Goal: Use online tool/utility: Utilize a website feature to perform a specific function

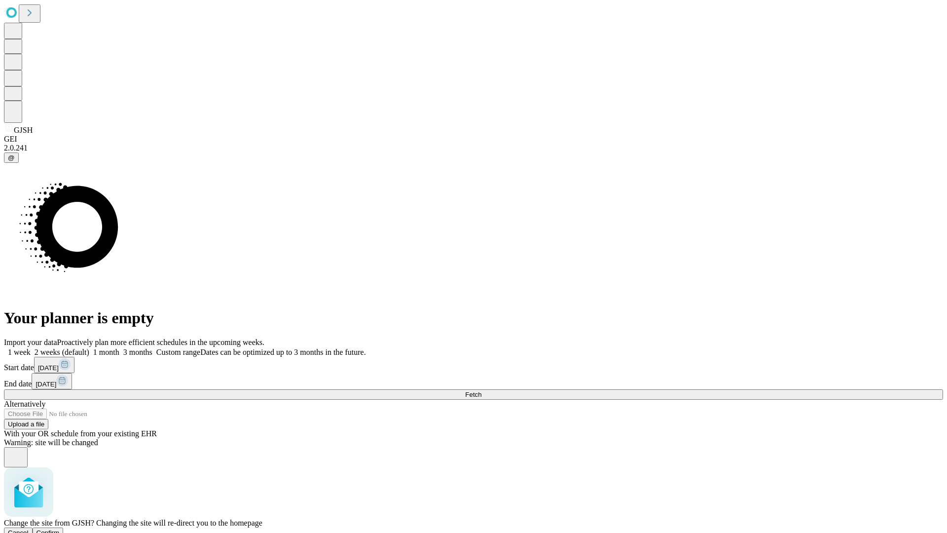
click at [60, 529] on span "Confirm" at bounding box center [48, 532] width 23 height 7
click at [31, 348] on label "1 week" at bounding box center [17, 352] width 27 height 8
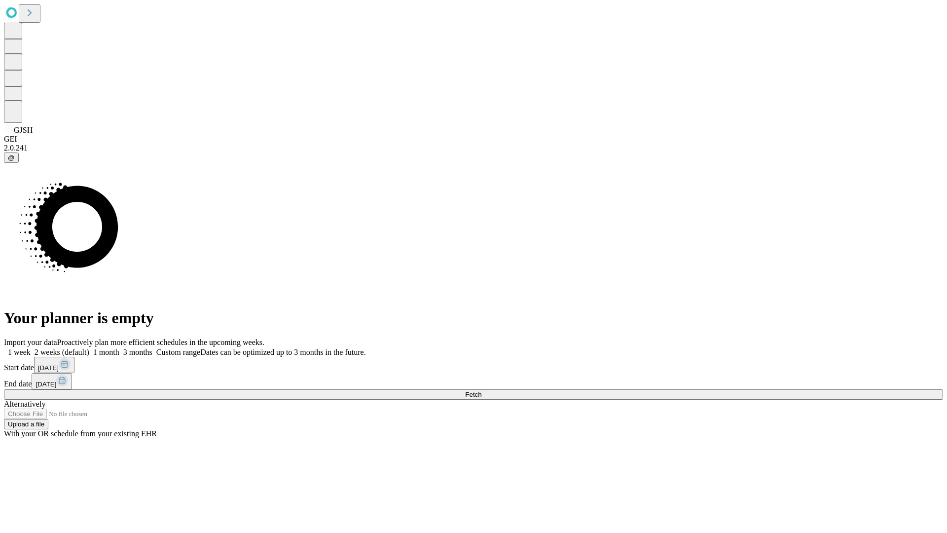
click at [482, 391] on span "Fetch" at bounding box center [473, 394] width 16 height 7
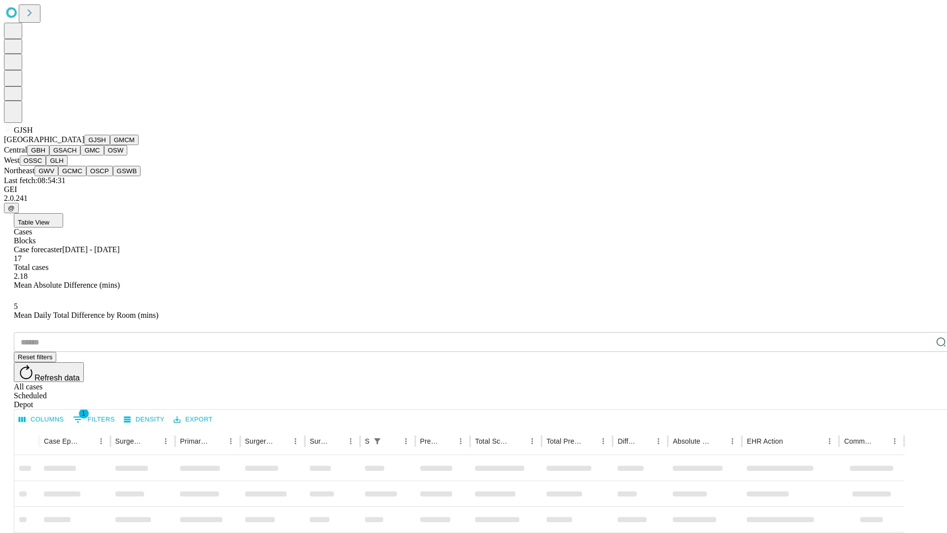
click at [110, 145] on button "GMCM" at bounding box center [124, 140] width 29 height 10
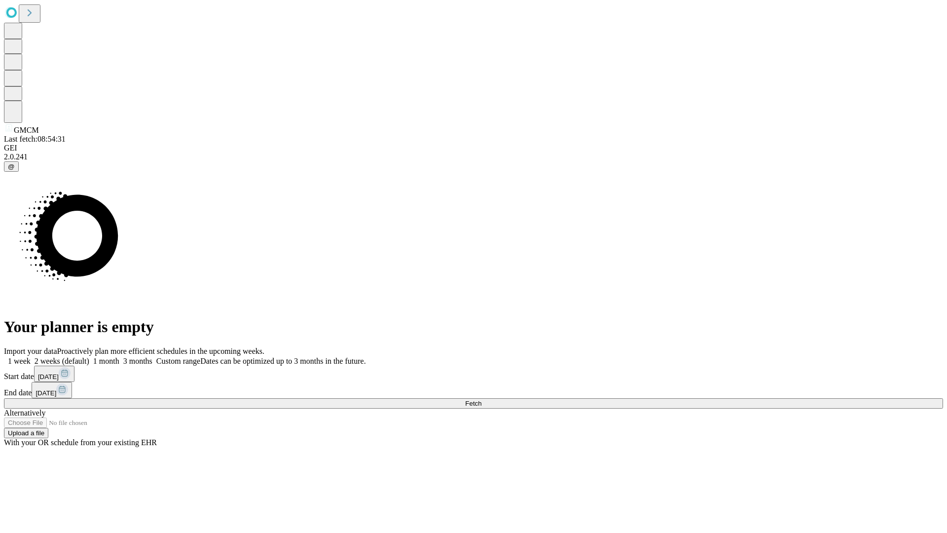
click at [31, 357] on label "1 week" at bounding box center [17, 361] width 27 height 8
click at [482, 400] on span "Fetch" at bounding box center [473, 403] width 16 height 7
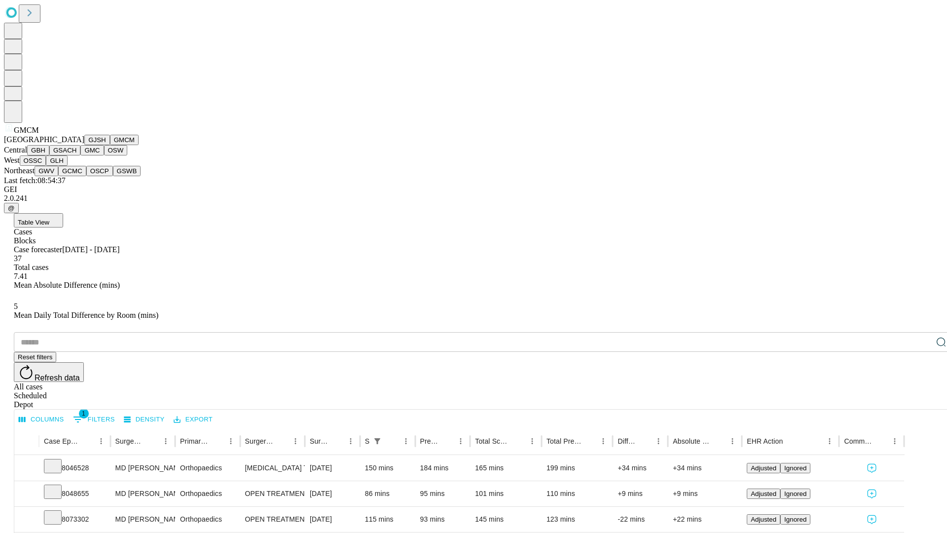
click at [49, 155] on button "GBH" at bounding box center [38, 150] width 22 height 10
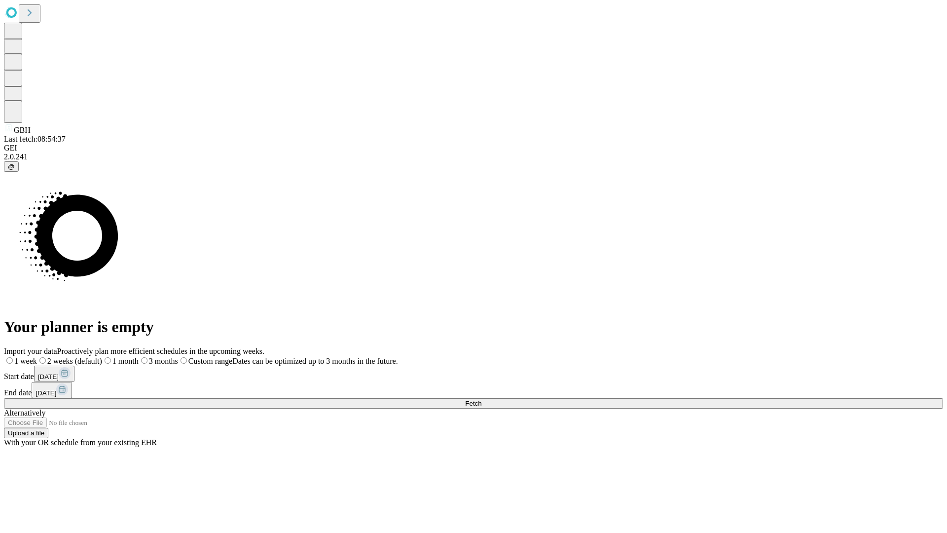
click at [37, 357] on label "1 week" at bounding box center [20, 361] width 33 height 8
click at [482, 400] on span "Fetch" at bounding box center [473, 403] width 16 height 7
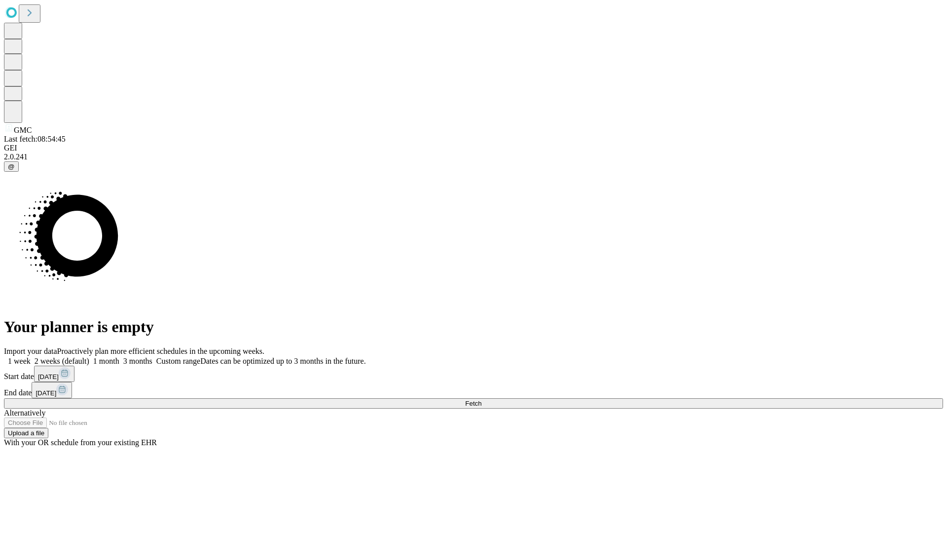
click at [31, 357] on label "1 week" at bounding box center [17, 361] width 27 height 8
click at [482, 400] on span "Fetch" at bounding box center [473, 403] width 16 height 7
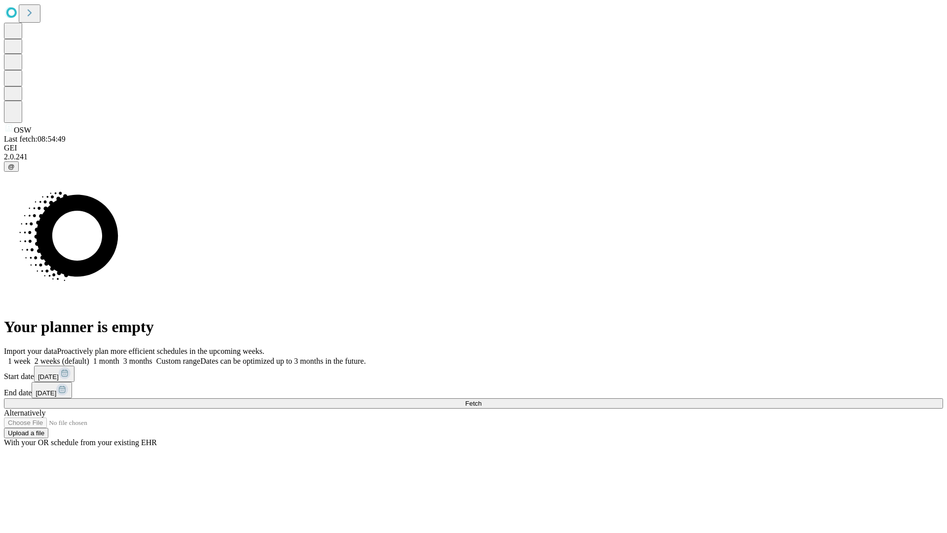
click at [31, 357] on label "1 week" at bounding box center [17, 361] width 27 height 8
click at [482, 400] on span "Fetch" at bounding box center [473, 403] width 16 height 7
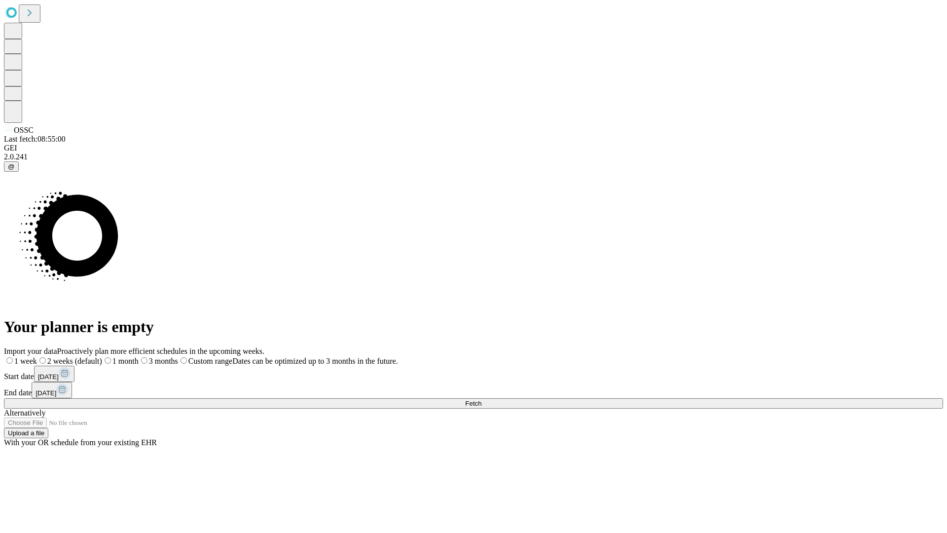
click at [37, 357] on label "1 week" at bounding box center [20, 361] width 33 height 8
click at [482, 400] on span "Fetch" at bounding box center [473, 403] width 16 height 7
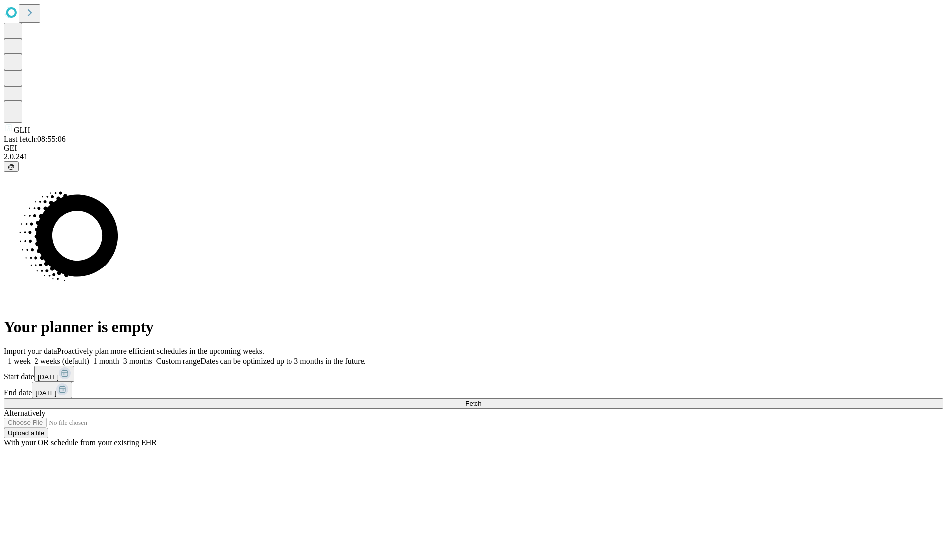
click at [31, 357] on label "1 week" at bounding box center [17, 361] width 27 height 8
click at [482, 400] on span "Fetch" at bounding box center [473, 403] width 16 height 7
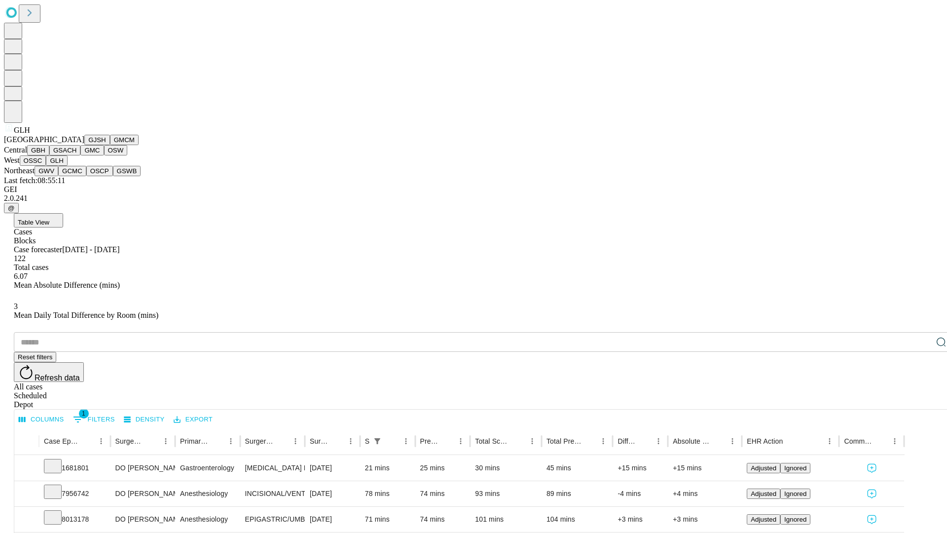
click at [58, 176] on button "GWV" at bounding box center [47, 171] width 24 height 10
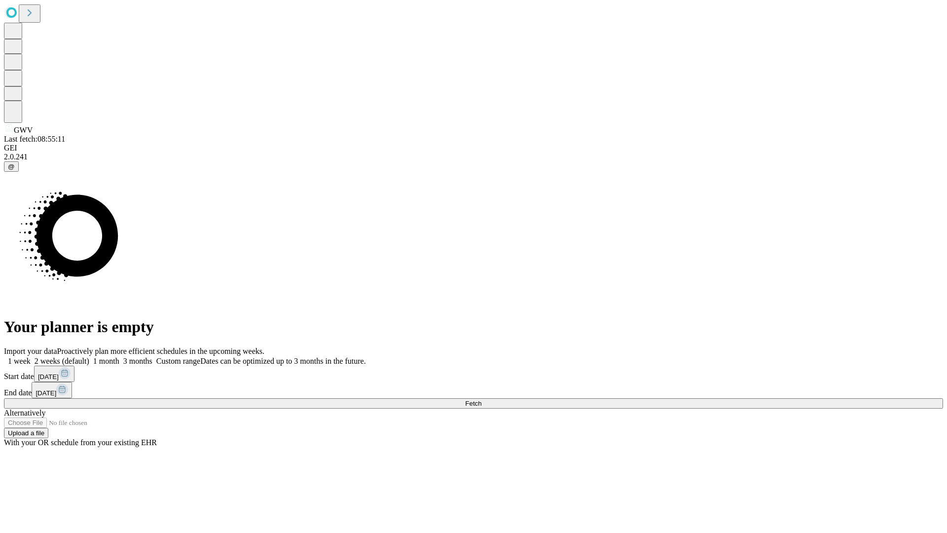
click at [31, 357] on label "1 week" at bounding box center [17, 361] width 27 height 8
click at [482, 400] on span "Fetch" at bounding box center [473, 403] width 16 height 7
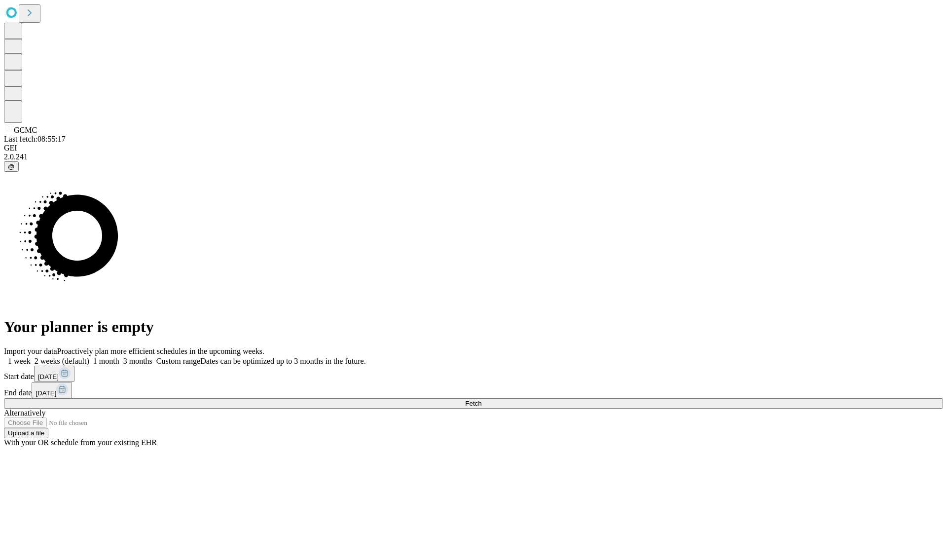
click at [31, 357] on label "1 week" at bounding box center [17, 361] width 27 height 8
click at [482, 400] on span "Fetch" at bounding box center [473, 403] width 16 height 7
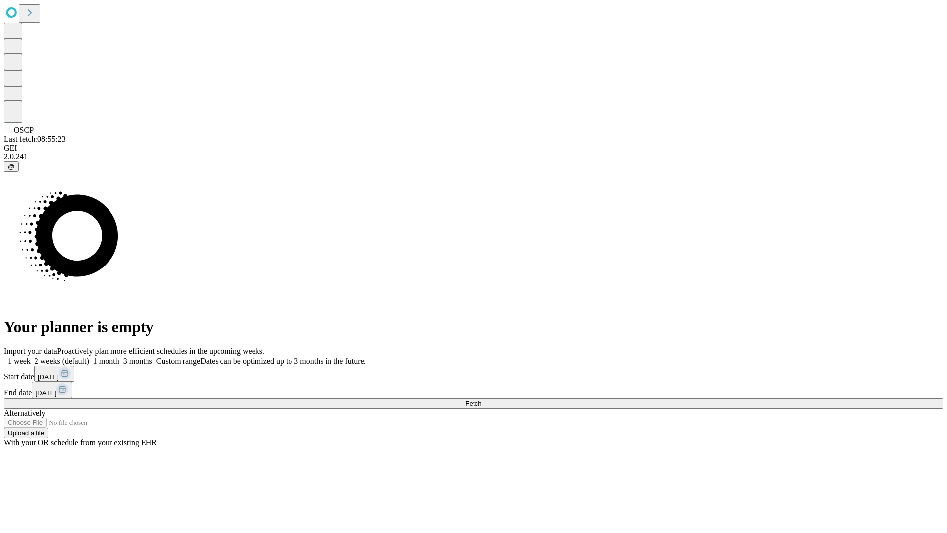
click at [482, 400] on span "Fetch" at bounding box center [473, 403] width 16 height 7
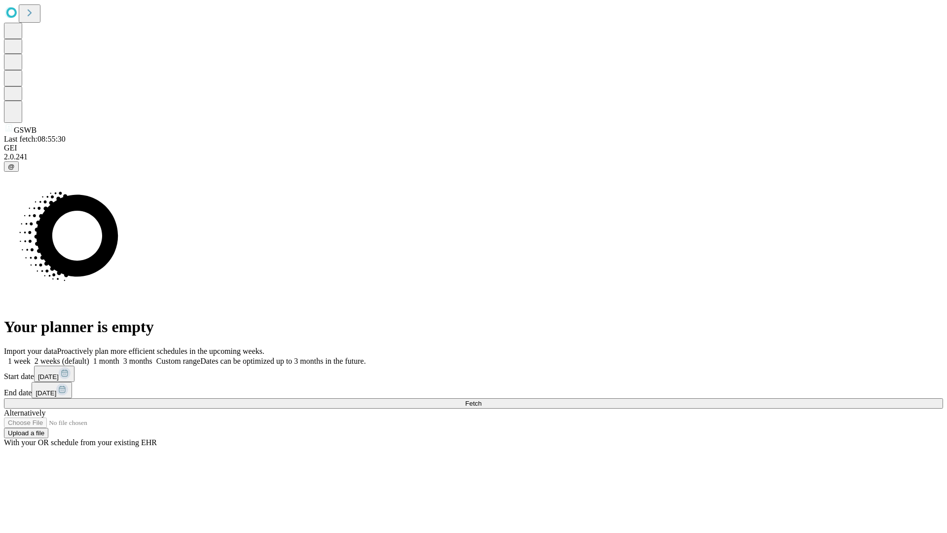
click at [482, 400] on span "Fetch" at bounding box center [473, 403] width 16 height 7
